Goal: Information Seeking & Learning: Understand process/instructions

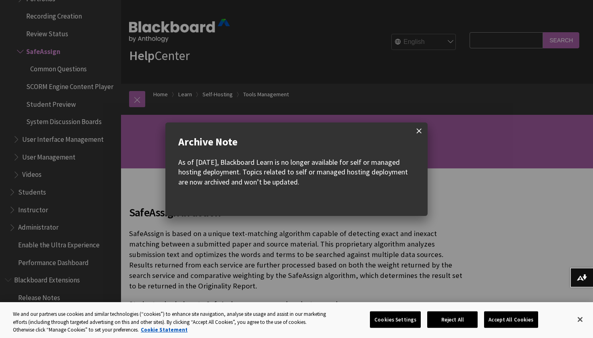
click at [420, 131] on span at bounding box center [418, 131] width 17 height 17
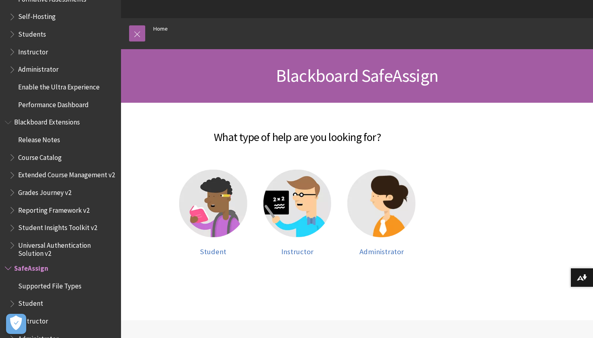
scroll to position [66, 0]
click at [220, 202] on img at bounding box center [213, 203] width 68 height 68
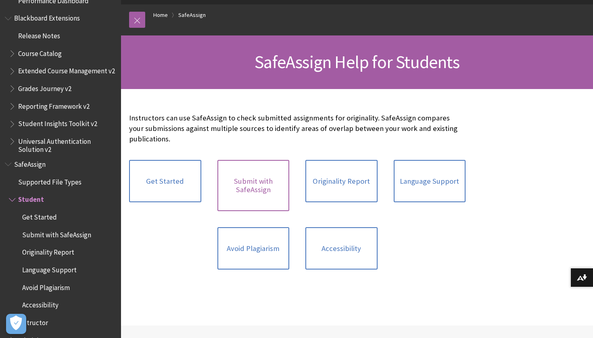
scroll to position [85, 0]
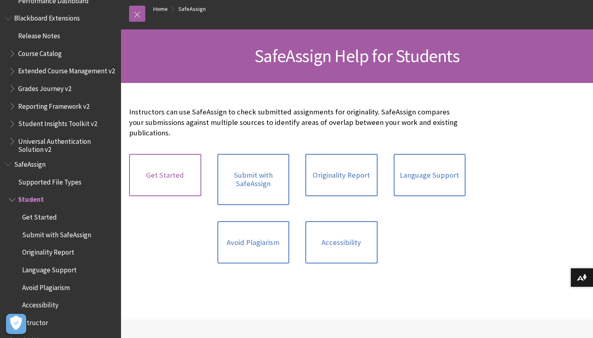
click at [188, 169] on link "Get Started" at bounding box center [165, 175] width 72 height 43
click at [234, 176] on link "Submit with SafeAssign" at bounding box center [253, 179] width 72 height 51
click at [336, 172] on link "Originality Report" at bounding box center [341, 175] width 72 height 43
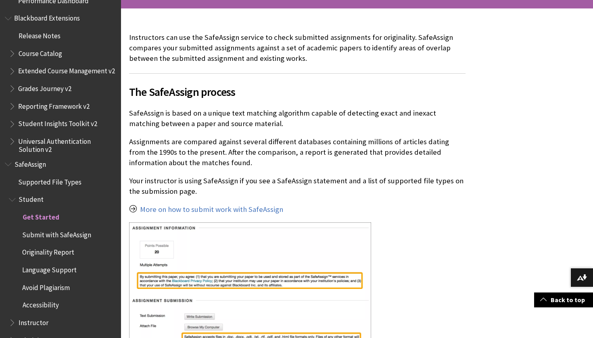
scroll to position [161, 0]
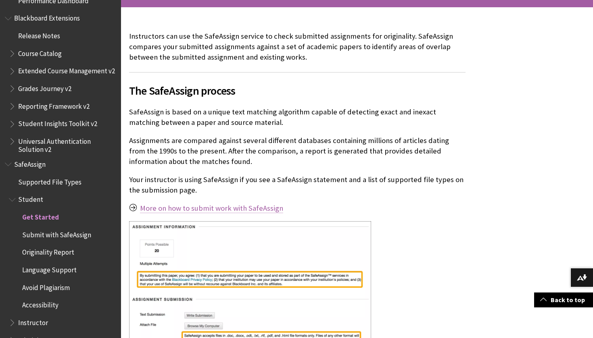
click at [184, 207] on link "More on how to submit work with SafeAssign" at bounding box center [211, 209] width 143 height 10
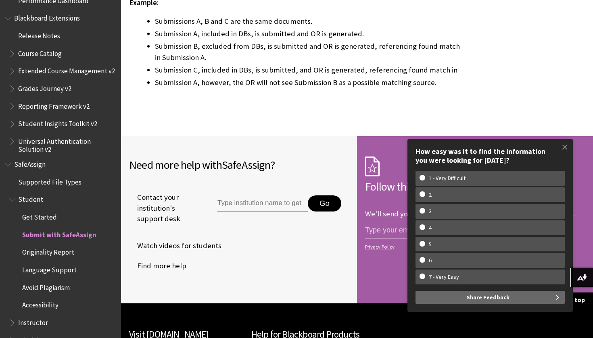
scroll to position [1688, 0]
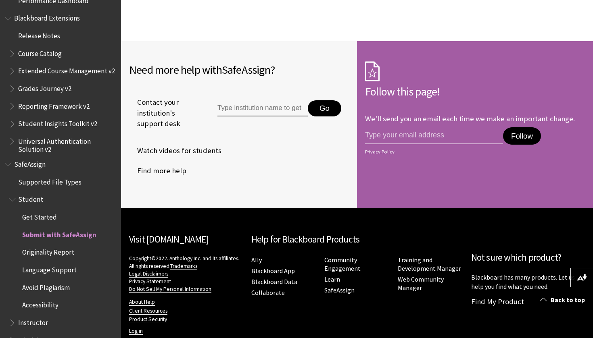
scroll to position [1919, 0]
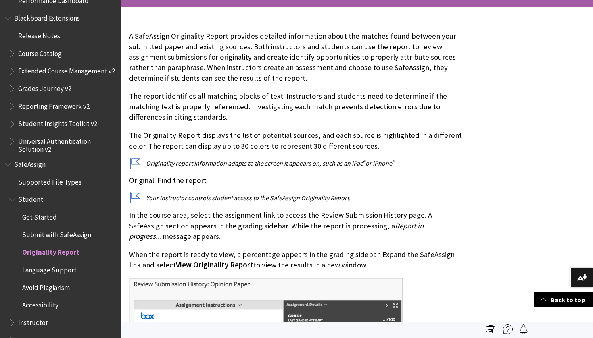
scroll to position [159, 0]
